Goal: Task Accomplishment & Management: Use online tool/utility

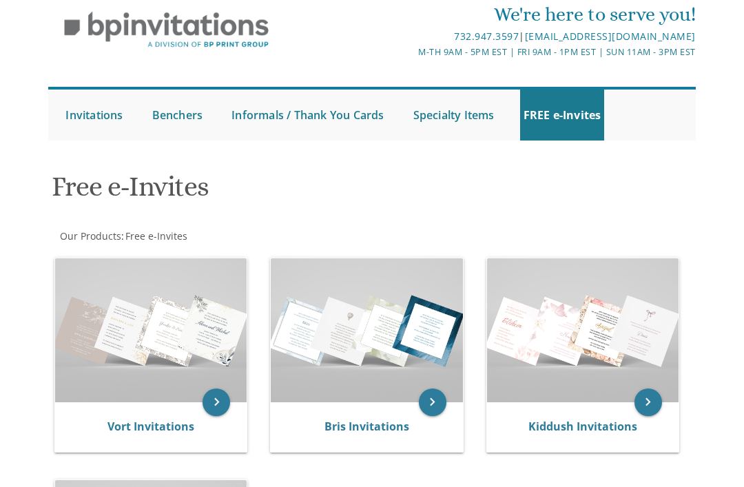
scroll to position [50, 0]
click at [419, 404] on icon "keyboard_arrow_right" at bounding box center [433, 402] width 28 height 28
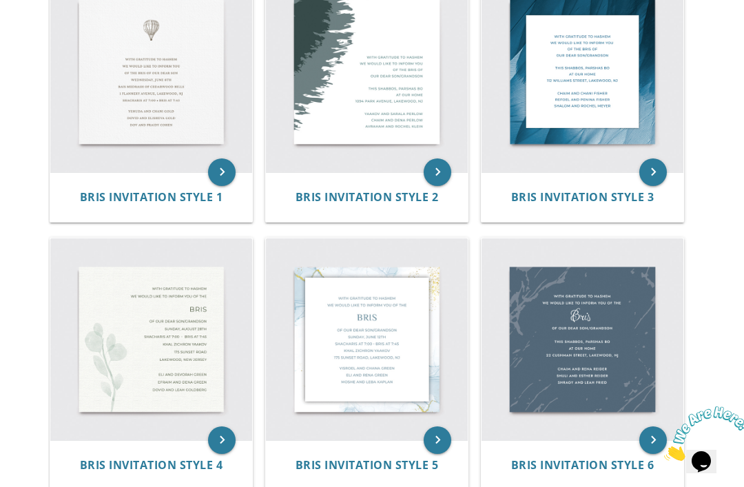
scroll to position [336, 0]
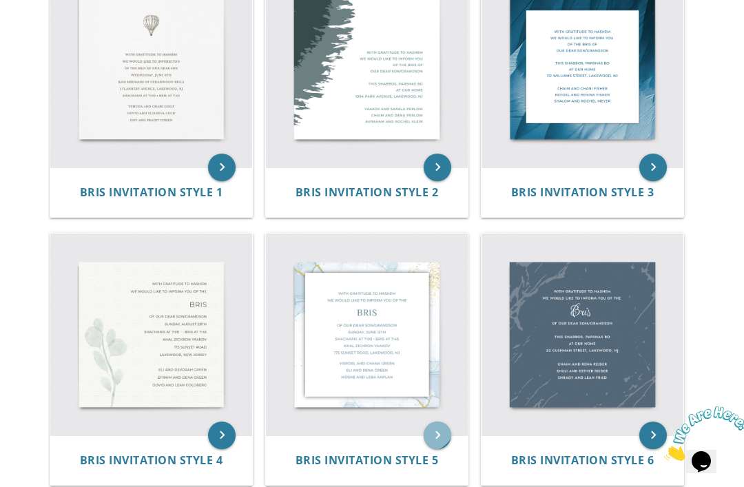
click at [428, 423] on icon "keyboard_arrow_right" at bounding box center [438, 436] width 28 height 28
click at [436, 422] on icon "keyboard_arrow_right" at bounding box center [438, 436] width 28 height 28
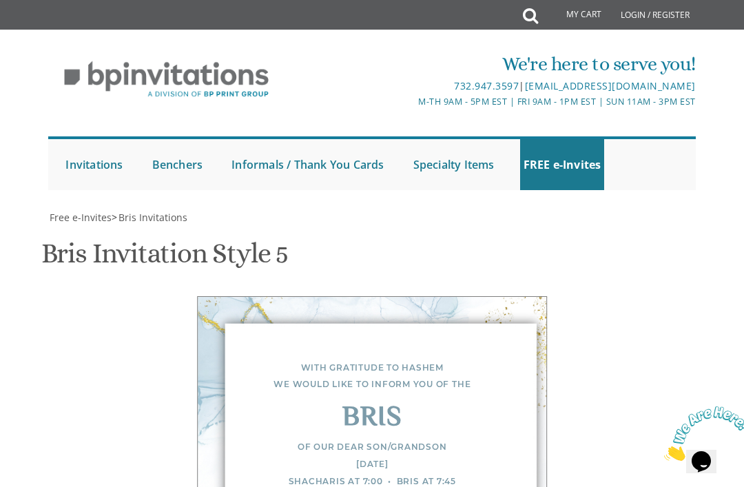
scroll to position [411, 0]
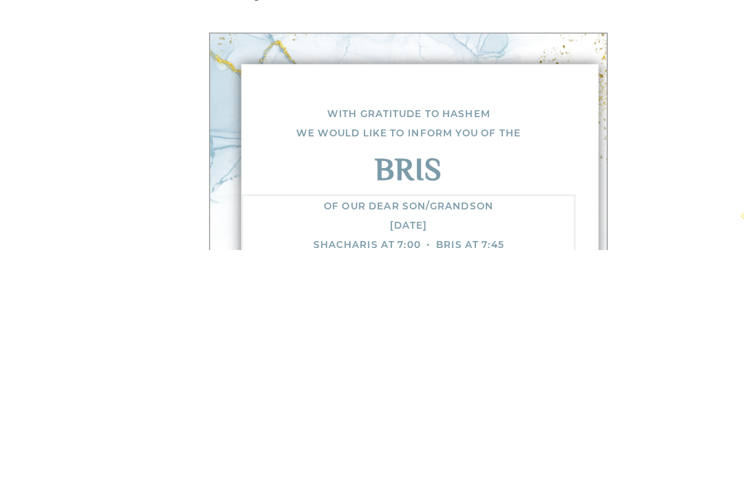
scroll to position [561, 0]
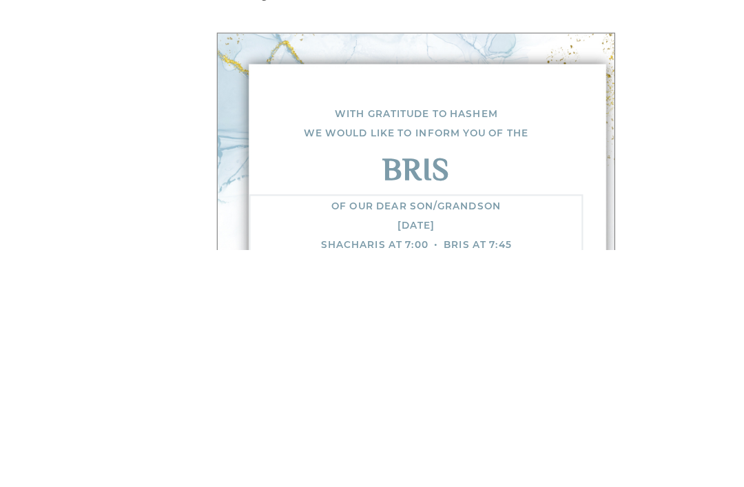
type textarea "Of our dear son/grandson [DATE] Shacharis at 7:00 • Bris at 7:45 Bais Medrash […"
